Goal: Information Seeking & Learning: Find specific fact

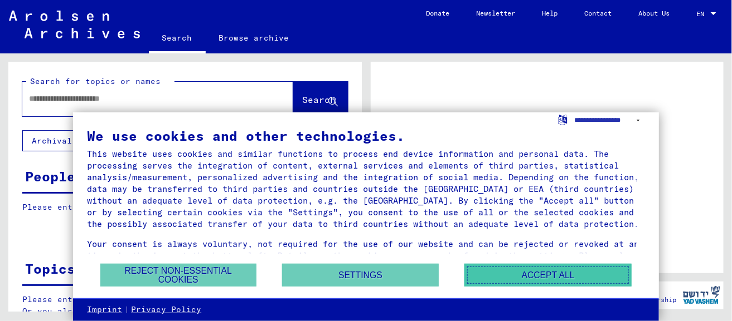
click at [520, 277] on button "Accept all" at bounding box center [547, 275] width 167 height 23
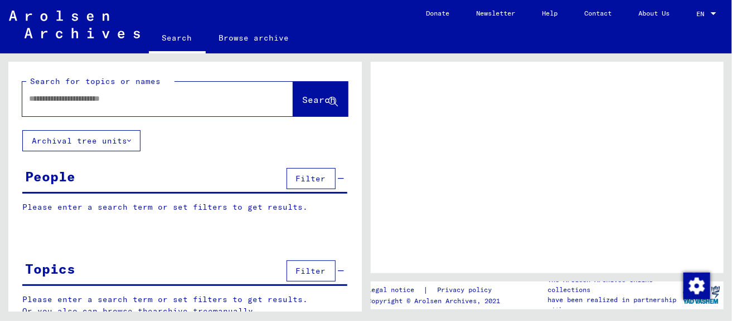
click at [96, 93] on input "text" at bounding box center [147, 99] width 237 height 12
type input "*"
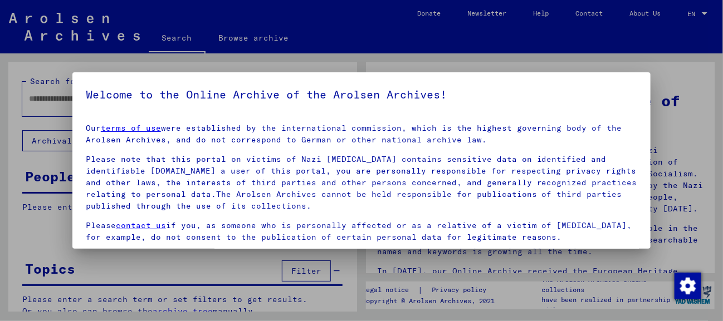
click at [591, 42] on div at bounding box center [361, 160] width 723 height 321
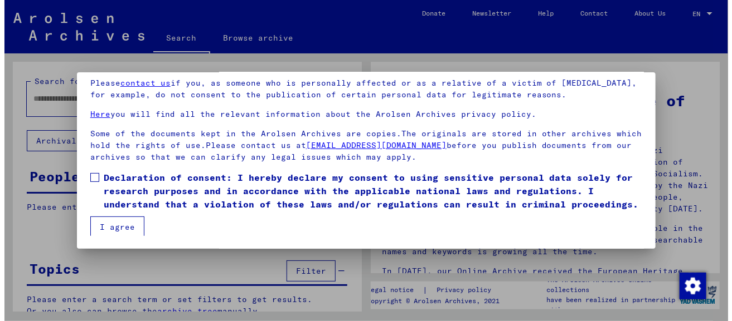
scroll to position [70, 0]
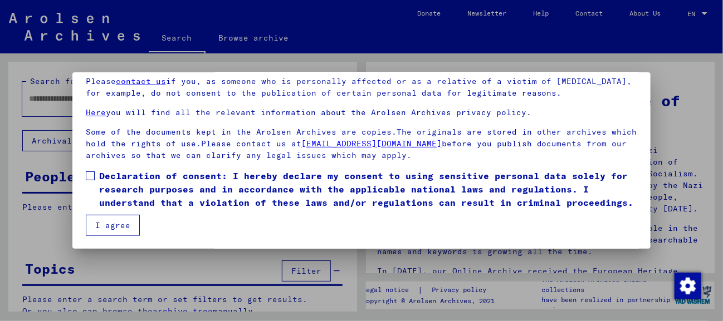
click at [119, 232] on button "I agree" at bounding box center [113, 225] width 54 height 21
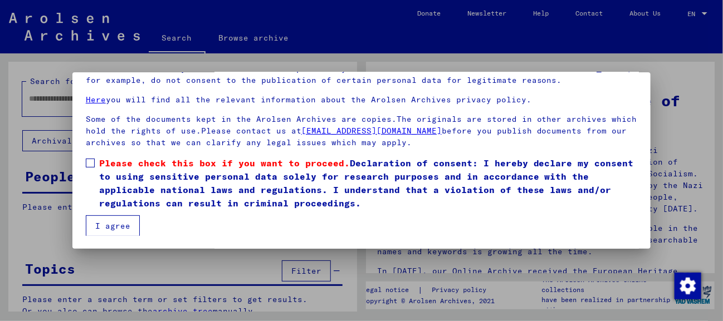
click at [89, 164] on span at bounding box center [90, 163] width 9 height 9
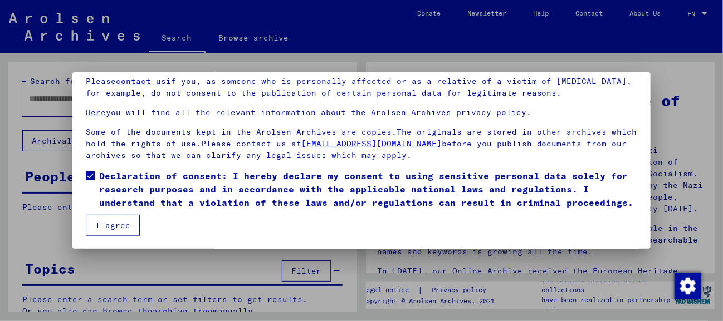
click at [95, 226] on button "I agree" at bounding box center [113, 225] width 54 height 21
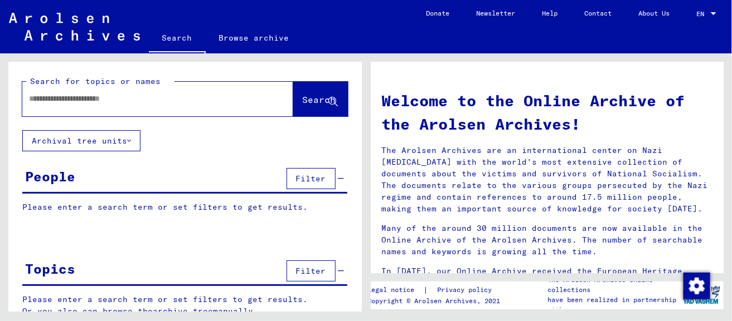
click at [89, 103] on input "text" at bounding box center [144, 99] width 231 height 12
type input "*"
type input "*******"
click at [303, 95] on span "Search" at bounding box center [319, 99] width 33 height 11
drag, startPoint x: 85, startPoint y: 96, endPoint x: 3, endPoint y: 98, distance: 81.9
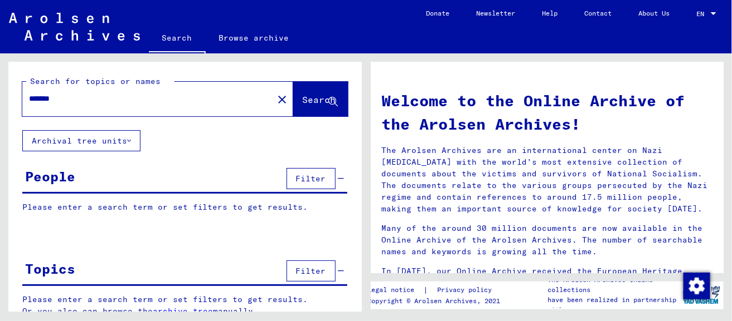
click at [3, 98] on div "Search for topics or names ******* close Search Archival tree units People Filt…" at bounding box center [182, 182] width 365 height 259
type input "**********"
click at [303, 102] on span "Search" at bounding box center [319, 99] width 33 height 11
click at [303, 99] on span "Search" at bounding box center [319, 99] width 33 height 11
click at [129, 139] on icon at bounding box center [129, 141] width 4 height 8
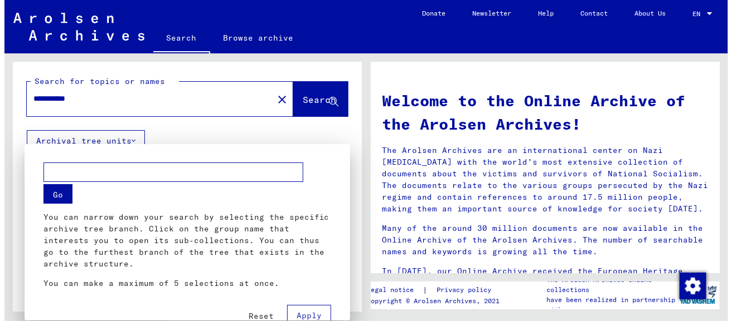
scroll to position [4, 0]
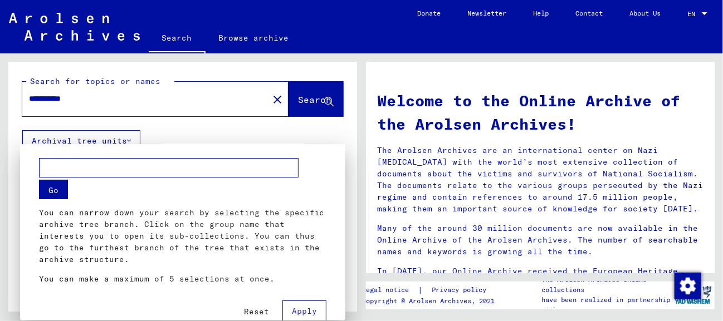
click at [324, 127] on div at bounding box center [361, 160] width 723 height 321
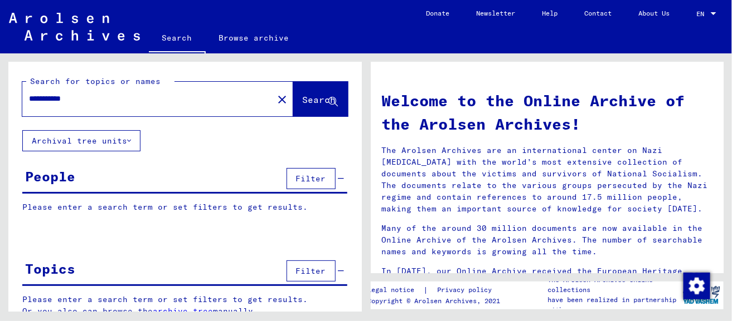
scroll to position [12, 0]
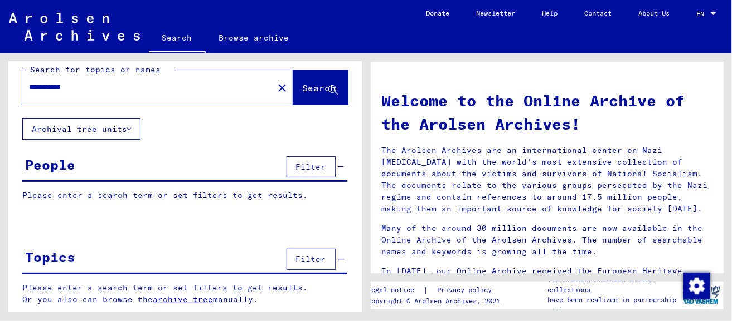
click at [302, 164] on span "Filter" at bounding box center [311, 167] width 30 height 10
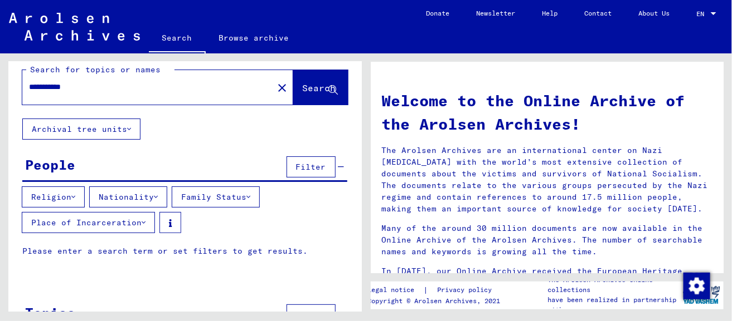
click at [143, 246] on p "Please enter a search term or set filters to get results." at bounding box center [184, 252] width 325 height 12
click at [145, 221] on icon at bounding box center [144, 223] width 4 height 8
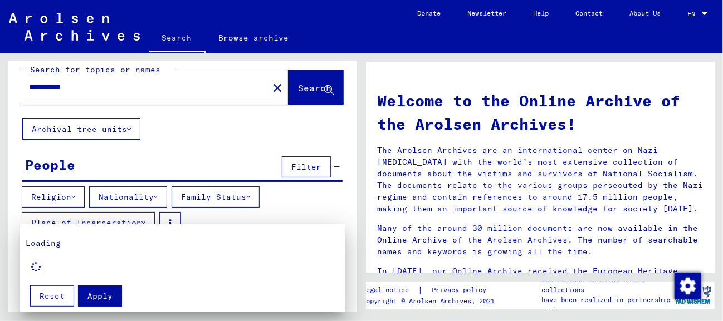
drag, startPoint x: 711, startPoint y: 101, endPoint x: 706, endPoint y: 121, distance: 21.2
click at [706, 121] on div at bounding box center [361, 160] width 723 height 321
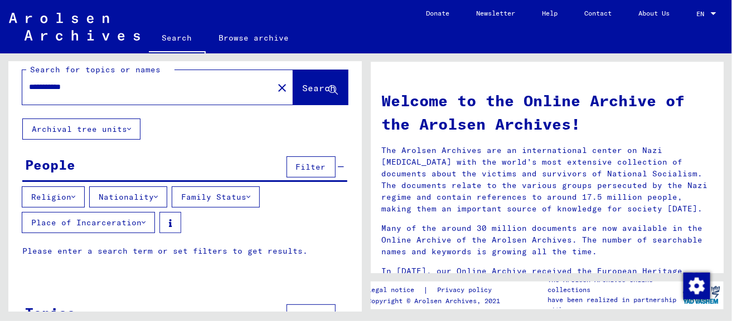
scroll to position [67, 0]
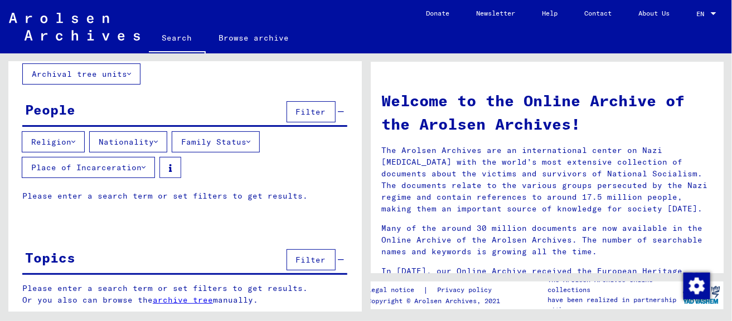
click at [184, 195] on p "Please enter a search term or set filters to get results." at bounding box center [184, 197] width 325 height 12
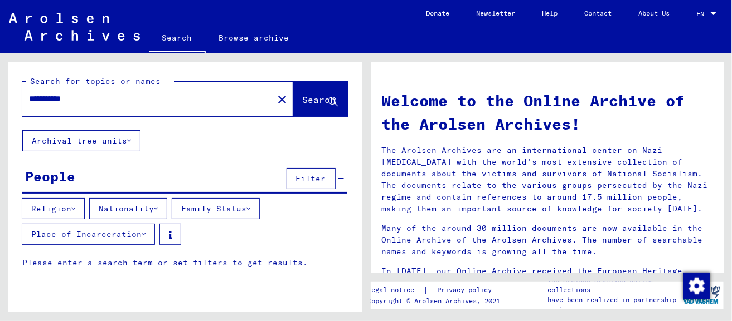
click at [109, 229] on button "Place of Incarceration" at bounding box center [88, 234] width 133 height 21
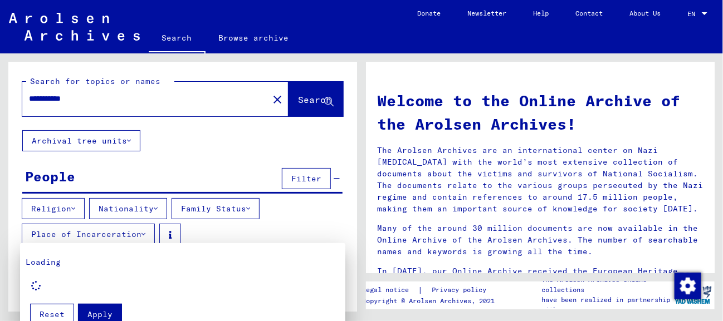
click at [97, 312] on span "Apply" at bounding box center [99, 315] width 25 height 10
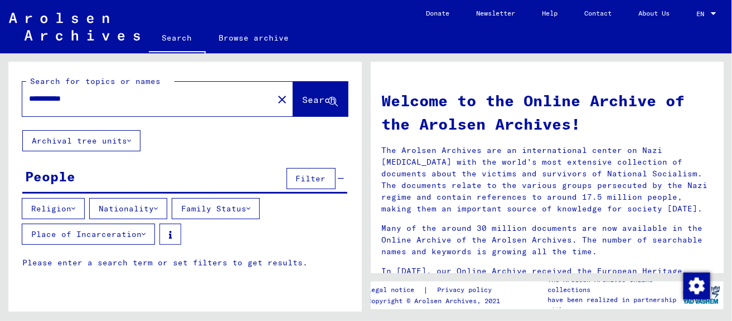
click at [303, 99] on span "Search" at bounding box center [319, 99] width 33 height 11
click at [72, 204] on button "Religion" at bounding box center [53, 208] width 63 height 21
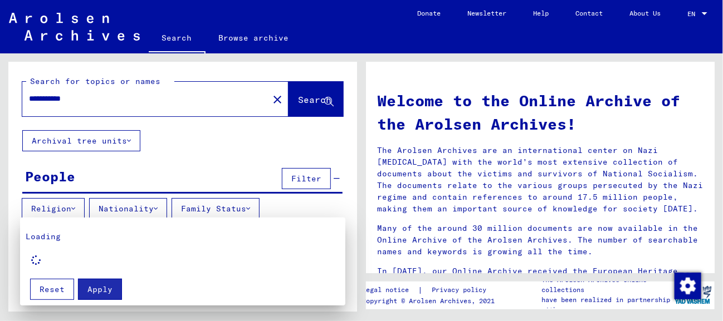
click at [198, 158] on div at bounding box center [361, 160] width 723 height 321
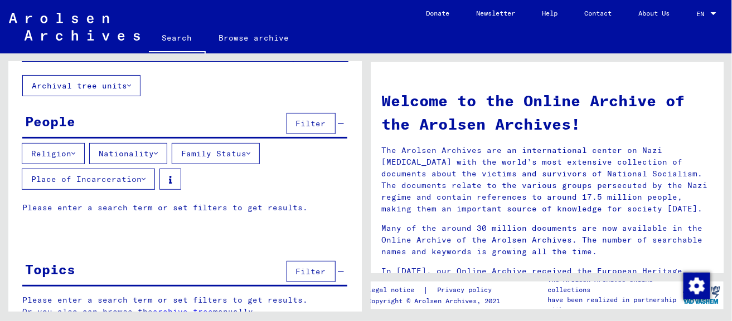
scroll to position [67, 0]
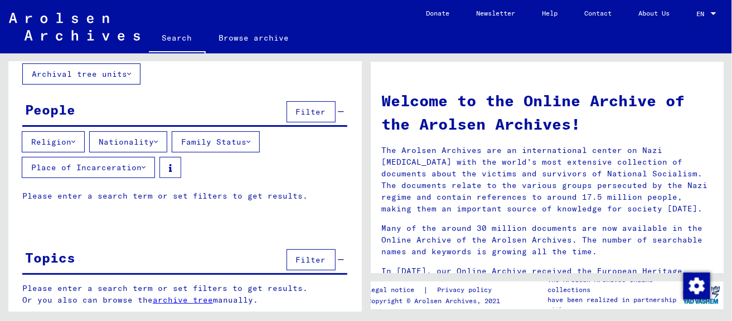
click at [197, 298] on link "archive tree" at bounding box center [183, 300] width 60 height 10
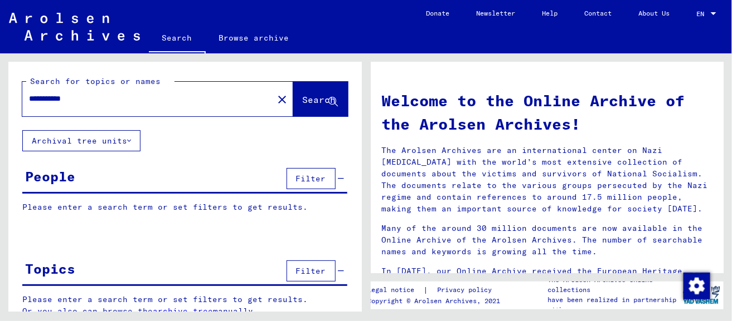
drag, startPoint x: 143, startPoint y: 98, endPoint x: 0, endPoint y: 98, distance: 143.2
click at [0, 98] on div "**********" at bounding box center [182, 182] width 365 height 259
type input "**********"
click at [303, 96] on span "Search" at bounding box center [319, 99] width 33 height 11
click at [303, 98] on span "Search" at bounding box center [319, 99] width 33 height 11
